Goal: Find specific page/section: Find specific page/section

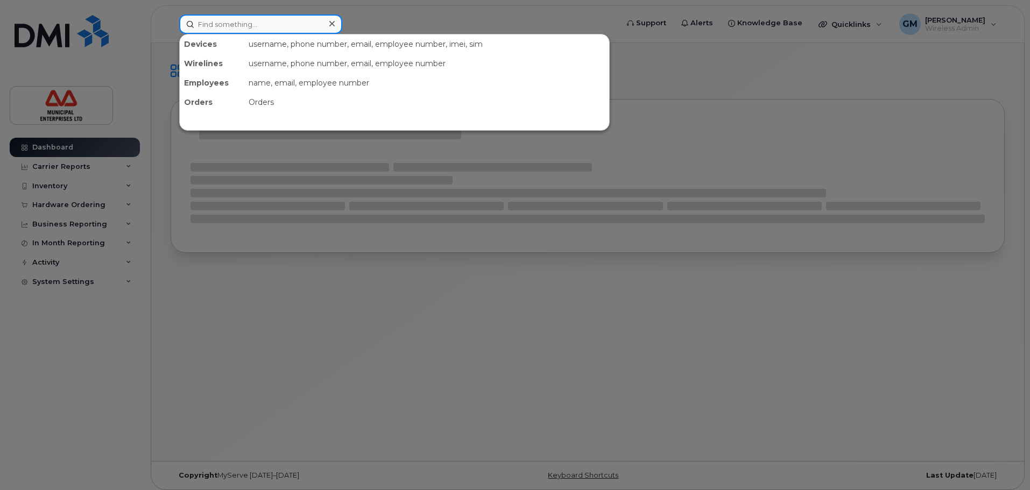
click at [332, 21] on div at bounding box center [260, 24] width 163 height 19
paste input "358719249447379"
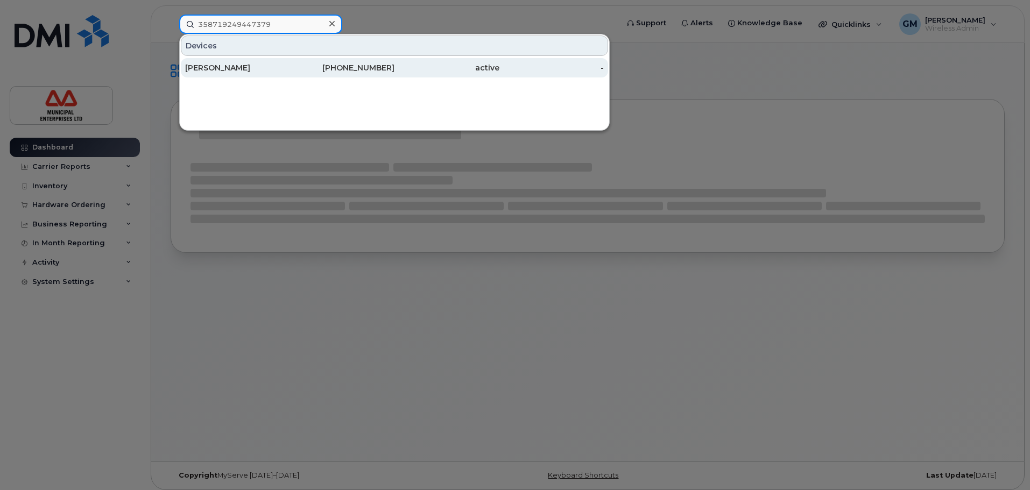
type input "358719249447379"
click at [222, 69] on div "[PERSON_NAME]" at bounding box center [237, 67] width 105 height 11
